Goal: Contribute content

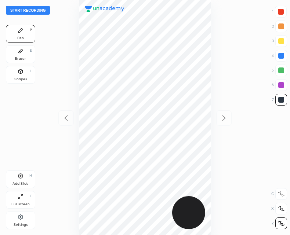
scroll to position [235, 172]
click at [29, 9] on button "Start recording" at bounding box center [28, 10] width 44 height 9
click at [26, 175] on div "Add Slide H" at bounding box center [20, 180] width 29 height 18
click at [65, 121] on icon at bounding box center [66, 118] width 9 height 9
click at [218, 115] on div at bounding box center [223, 117] width 15 height 15
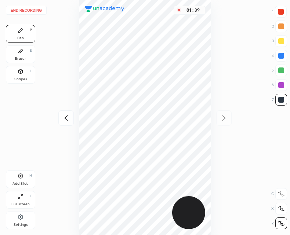
click at [63, 114] on icon at bounding box center [66, 118] width 9 height 9
click at [228, 110] on div at bounding box center [223, 117] width 15 height 15
click at [66, 116] on icon at bounding box center [66, 118] width 9 height 9
click at [219, 123] on div at bounding box center [223, 117] width 15 height 15
click at [60, 115] on div at bounding box center [65, 117] width 15 height 15
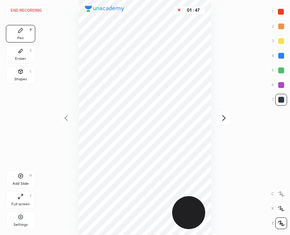
click at [224, 122] on icon at bounding box center [223, 118] width 9 height 9
click at [20, 177] on icon at bounding box center [21, 176] width 6 height 6
click at [66, 118] on icon at bounding box center [66, 118] width 9 height 9
click at [222, 123] on div at bounding box center [223, 117] width 15 height 15
click at [61, 114] on div at bounding box center [65, 117] width 15 height 15
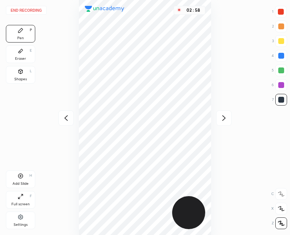
click at [19, 172] on div "Add Slide H" at bounding box center [20, 180] width 29 height 18
click at [68, 117] on icon at bounding box center [66, 118] width 9 height 9
click at [15, 178] on div "Add Slide H" at bounding box center [20, 180] width 29 height 18
click at [228, 119] on div at bounding box center [223, 117] width 15 height 15
click at [73, 116] on div at bounding box center [65, 117] width 15 height 15
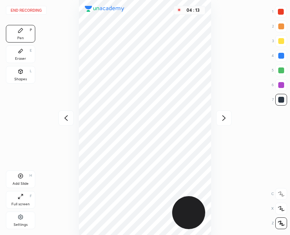
click at [221, 116] on icon at bounding box center [223, 118] width 9 height 9
click at [63, 118] on icon at bounding box center [66, 118] width 9 height 9
click at [220, 114] on icon at bounding box center [223, 118] width 9 height 9
click at [61, 119] on div at bounding box center [65, 117] width 15 height 15
click at [69, 120] on icon at bounding box center [66, 118] width 9 height 9
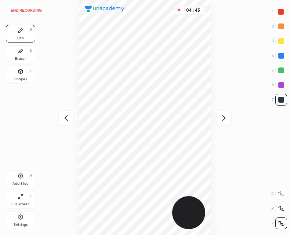
click at [223, 116] on icon at bounding box center [223, 118] width 9 height 9
click at [28, 52] on div "Eraser E" at bounding box center [20, 54] width 29 height 18
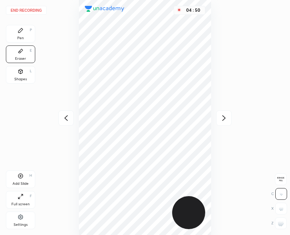
click at [29, 29] on div "Pen P" at bounding box center [20, 34] width 29 height 18
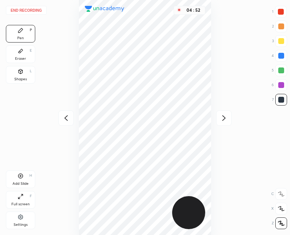
click at [18, 49] on icon at bounding box center [21, 51] width 6 height 6
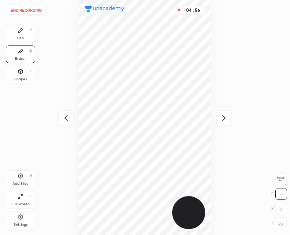
click at [23, 32] on div "Pen P" at bounding box center [20, 34] width 29 height 18
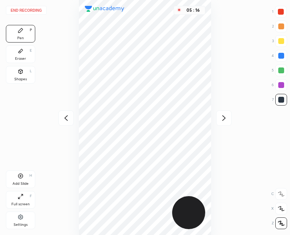
click at [220, 118] on icon at bounding box center [223, 118] width 9 height 9
click at [61, 117] on div at bounding box center [65, 117] width 15 height 15
click at [67, 117] on icon at bounding box center [66, 118] width 9 height 9
click at [23, 176] on icon at bounding box center [20, 176] width 5 height 5
click at [70, 111] on div at bounding box center [65, 117] width 15 height 15
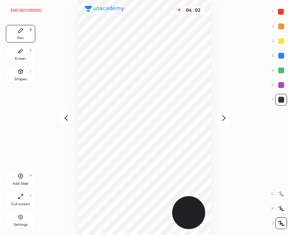
click at [222, 117] on icon at bounding box center [223, 118] width 9 height 9
click at [62, 118] on icon at bounding box center [66, 118] width 9 height 9
click at [219, 122] on div at bounding box center [223, 117] width 15 height 15
click at [30, 10] on button "End recording" at bounding box center [26, 10] width 41 height 9
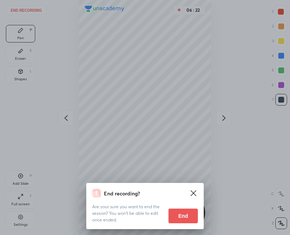
click at [175, 212] on button "End" at bounding box center [182, 216] width 29 height 15
